Goal: Task Accomplishment & Management: Manage account settings

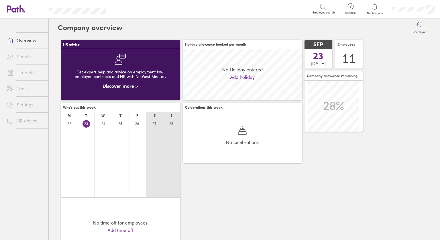
scroll to position [51, 119]
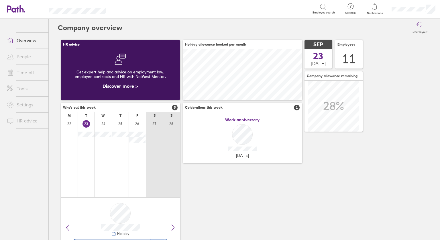
click at [85, 142] on div at bounding box center [86, 158] width 17 height 78
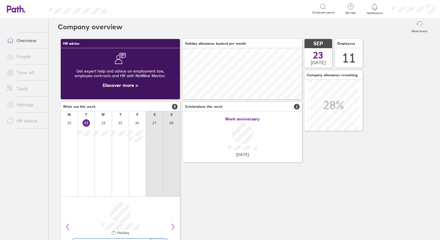
scroll to position [0, 0]
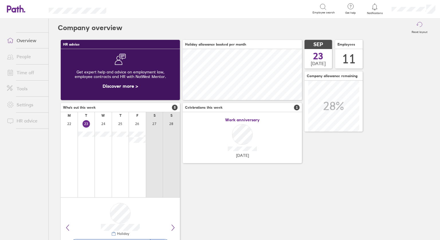
click at [71, 147] on div at bounding box center [69, 158] width 17 height 78
click at [22, 73] on link "Time off" at bounding box center [25, 72] width 46 height 11
